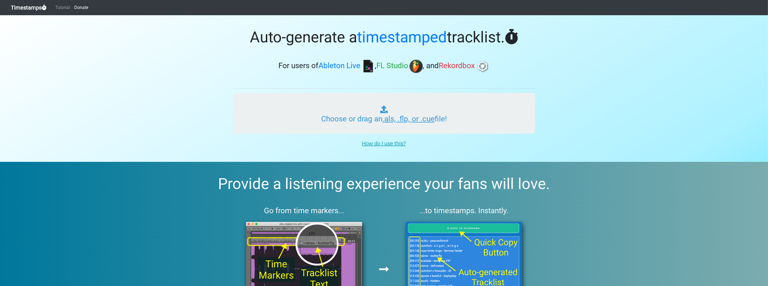
click at [461, 124] on input "Choose or drag an .als, .flp, or .cue file!" at bounding box center [384, 113] width 302 height 41
type input "C:\fakepath\sachoux 2.flp"
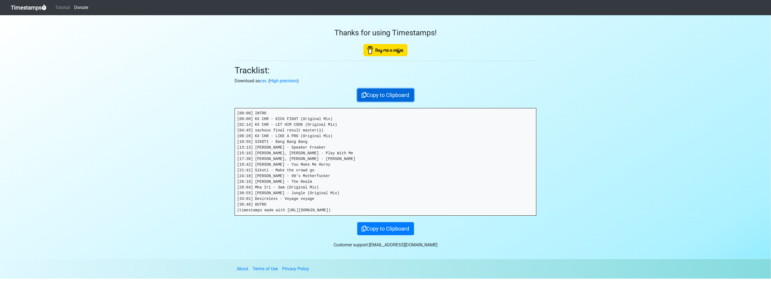
click at [373, 92] on button "Copy to Clipboard" at bounding box center [385, 95] width 57 height 13
